Goal: Find specific page/section: Find specific page/section

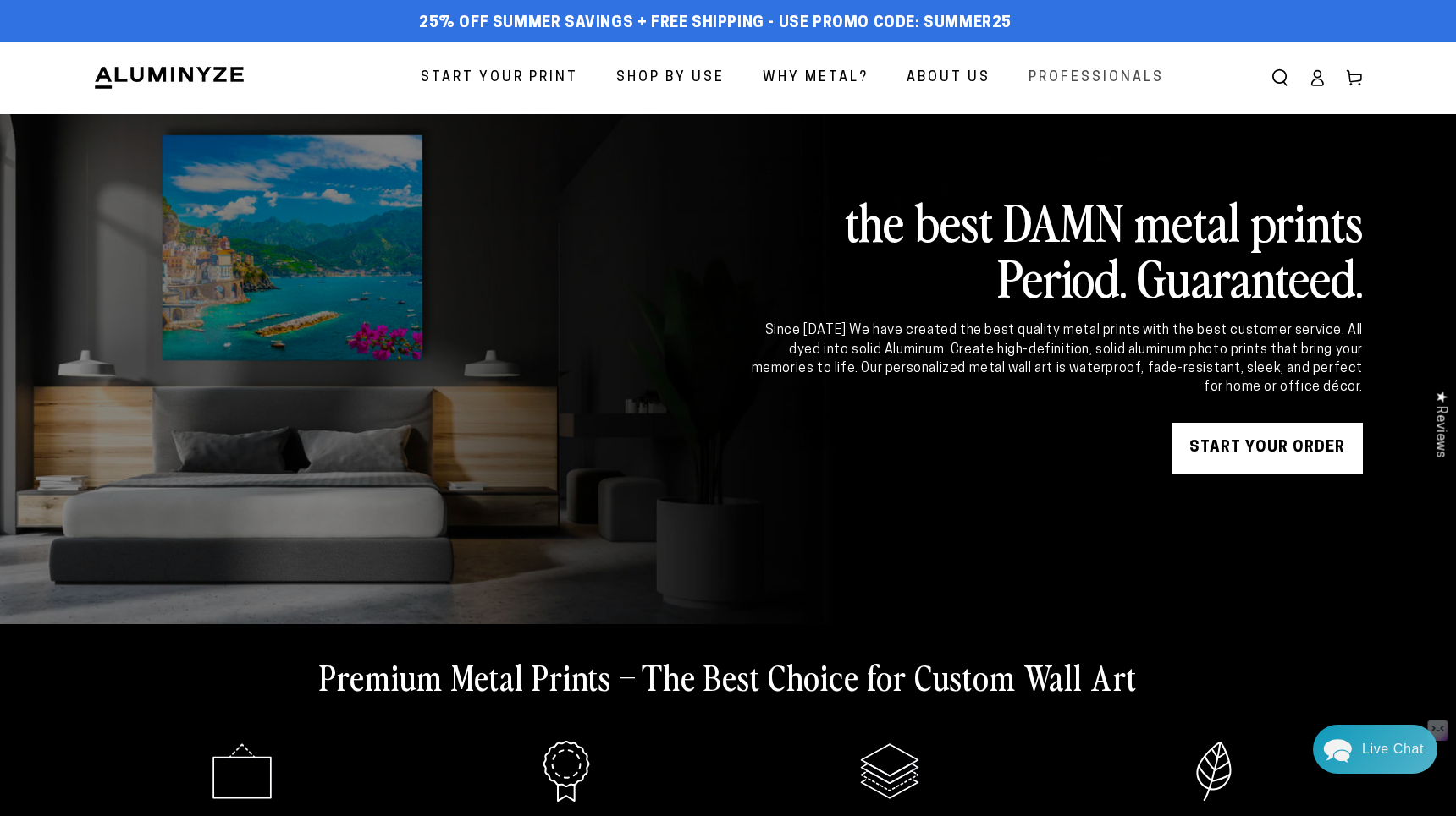
click at [1109, 79] on span "Professionals" at bounding box center [1096, 78] width 135 height 25
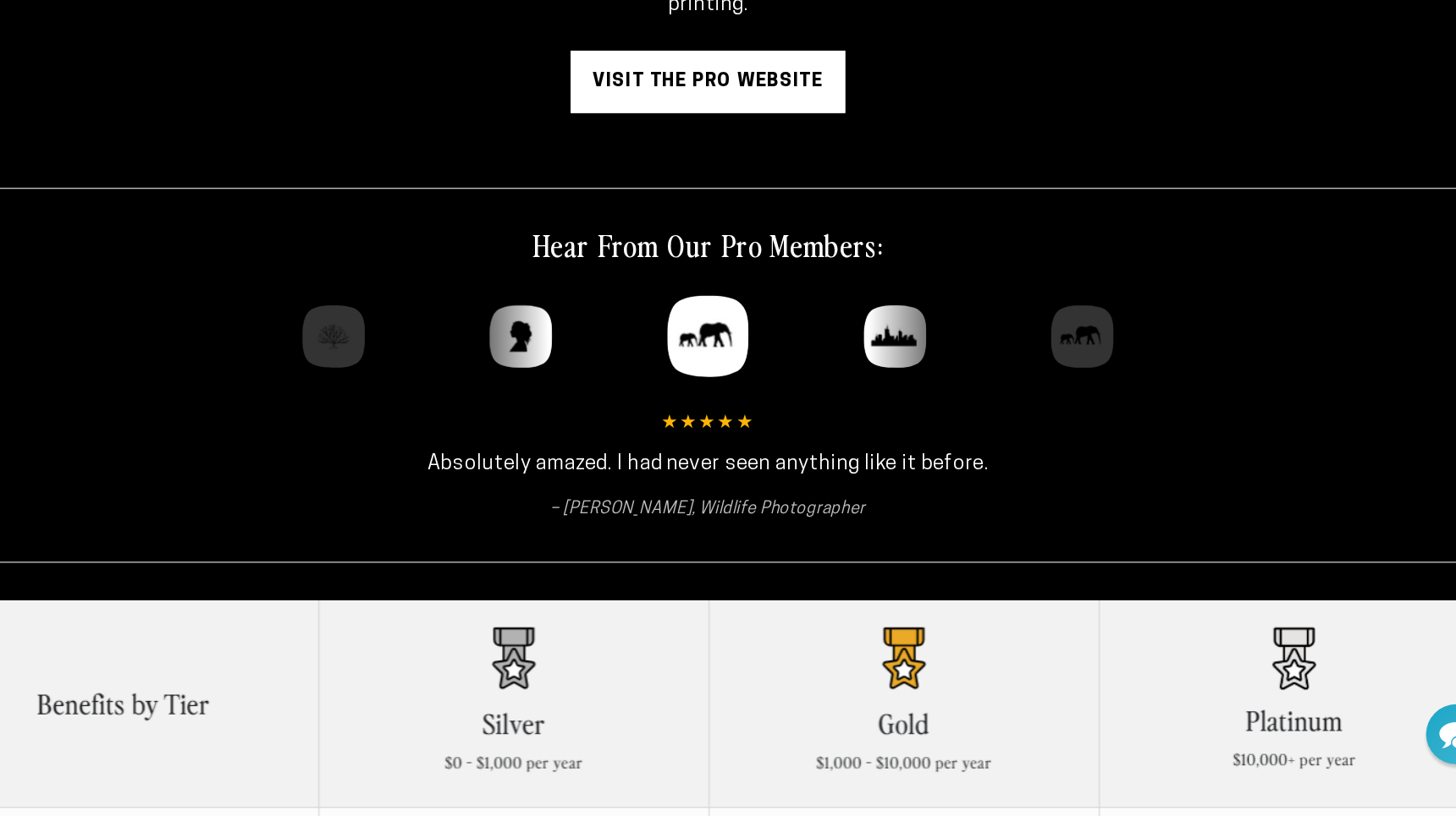
scroll to position [200, 0]
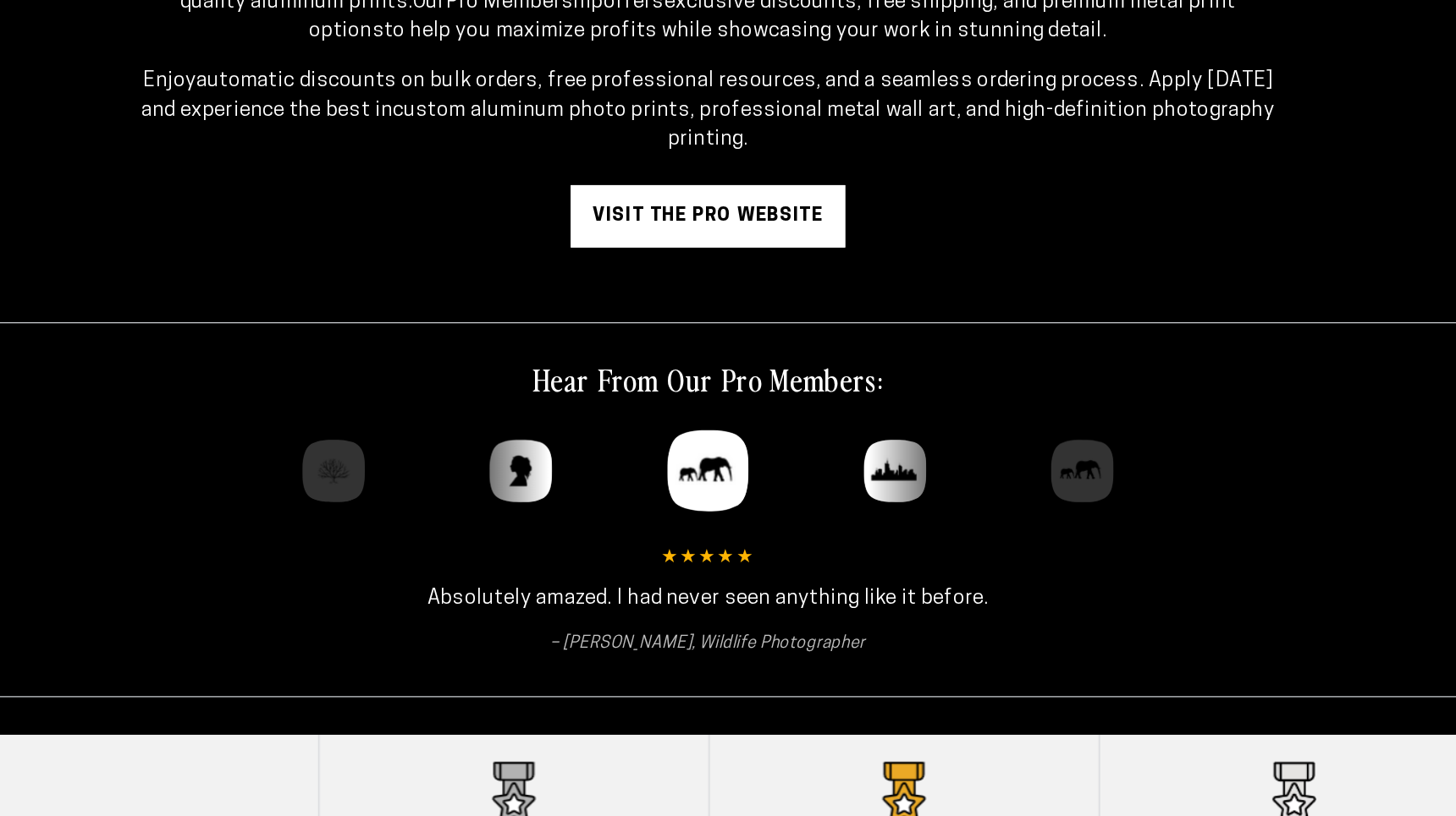
click at [740, 220] on link "visit the pro website" at bounding box center [728, 217] width 223 height 51
